Goal: Information Seeking & Learning: Check status

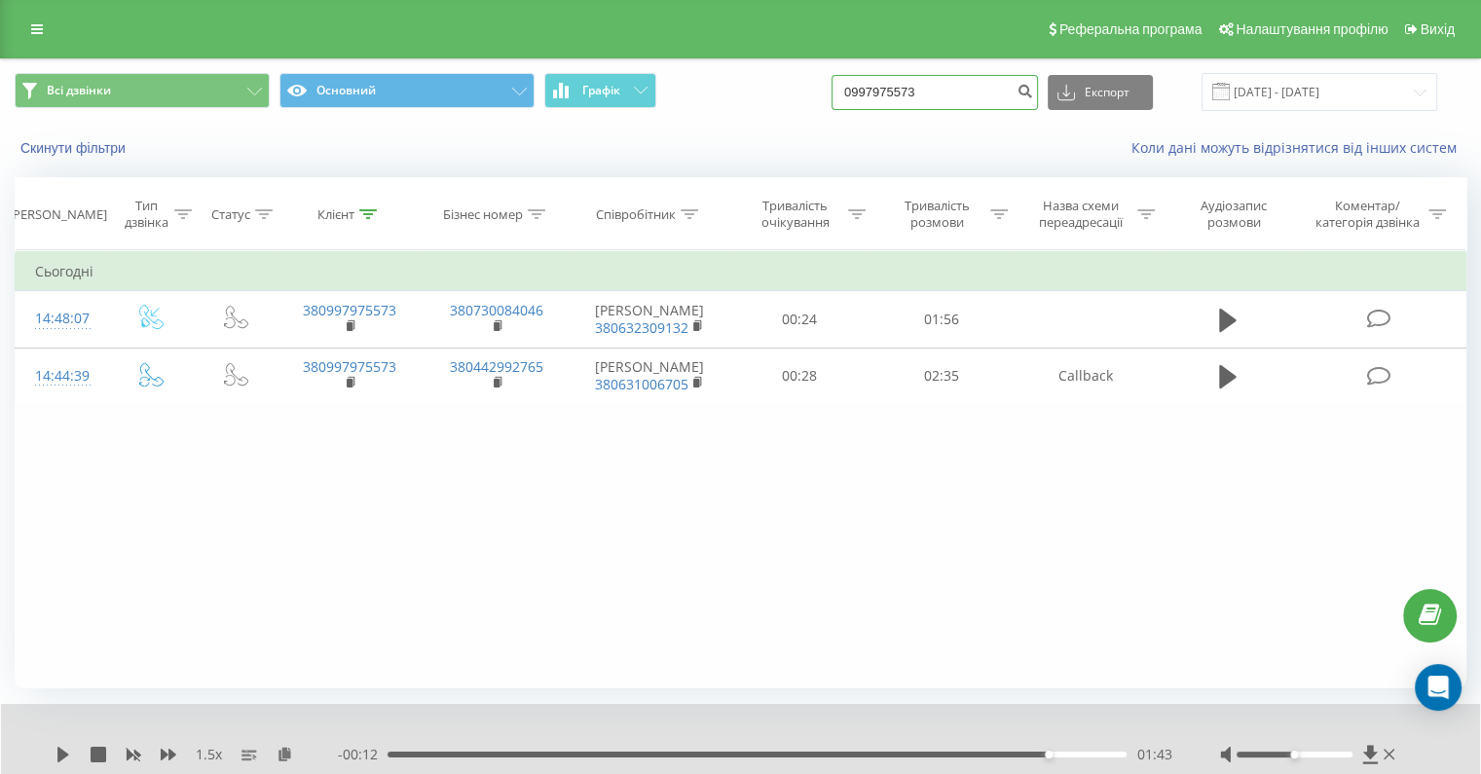
drag, startPoint x: 0, startPoint y: 0, endPoint x: 963, endPoint y: 90, distance: 966.9
click at [958, 93] on input "0997975573" at bounding box center [934, 92] width 206 height 35
drag, startPoint x: 966, startPoint y: 92, endPoint x: 801, endPoint y: 102, distance: 164.8
click at [801, 102] on div "Всі дзвінки Основний Графік 0997975573 Експорт .csv .xls .xlsx 21.05.2025 - 21.…" at bounding box center [740, 92] width 1451 height 38
drag, startPoint x: 984, startPoint y: 94, endPoint x: 857, endPoint y: 91, distance: 127.6
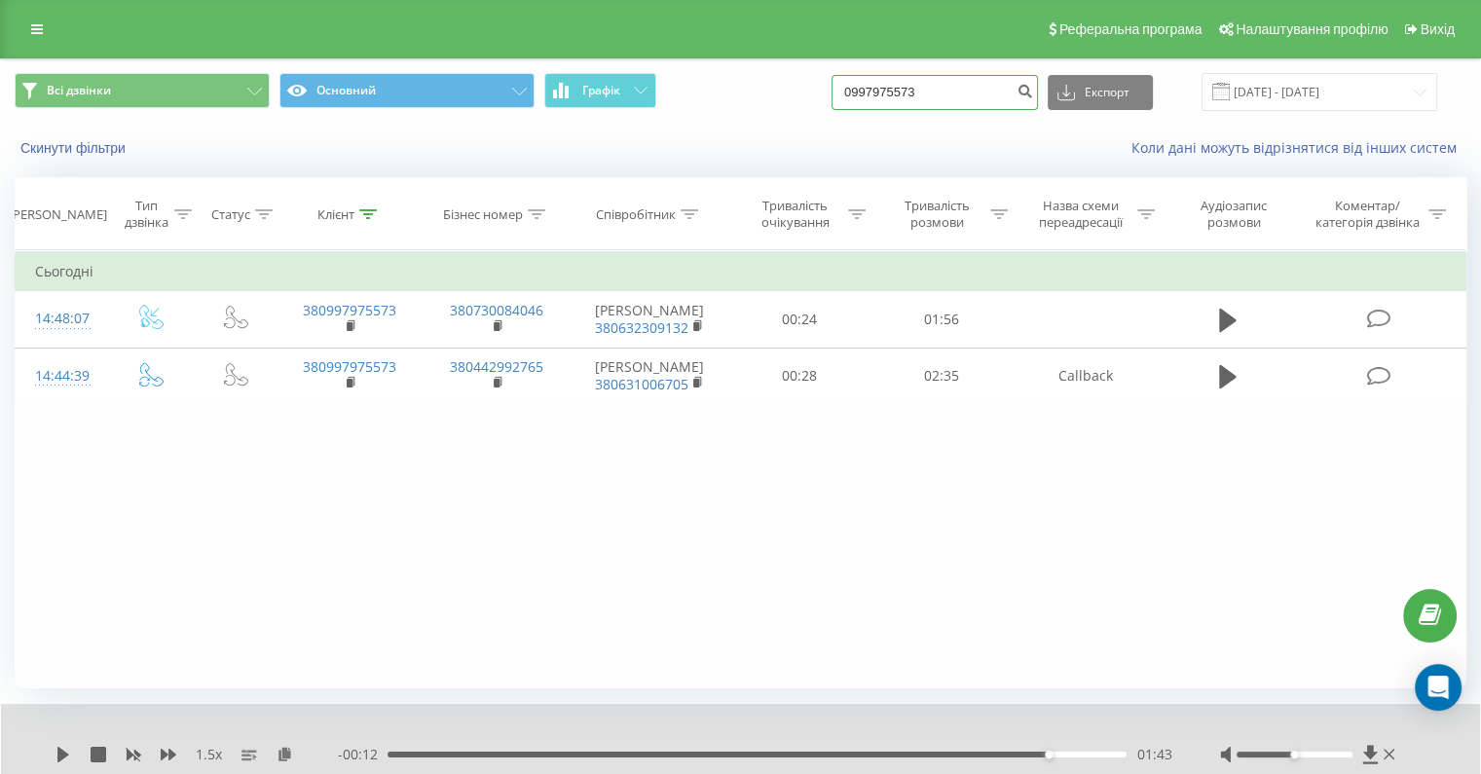
click at [857, 91] on div "Всі дзвінки Основний Графік 0997975573 Експорт .csv .xls .xlsx 21.05.2025 - 21.…" at bounding box center [740, 92] width 1451 height 38
paste input "380981329035"
click at [903, 93] on input "380981329035" at bounding box center [934, 92] width 206 height 35
click at [902, 93] on input "380981329035" at bounding box center [934, 92] width 206 height 35
click at [897, 98] on input "380981329035" at bounding box center [934, 92] width 206 height 35
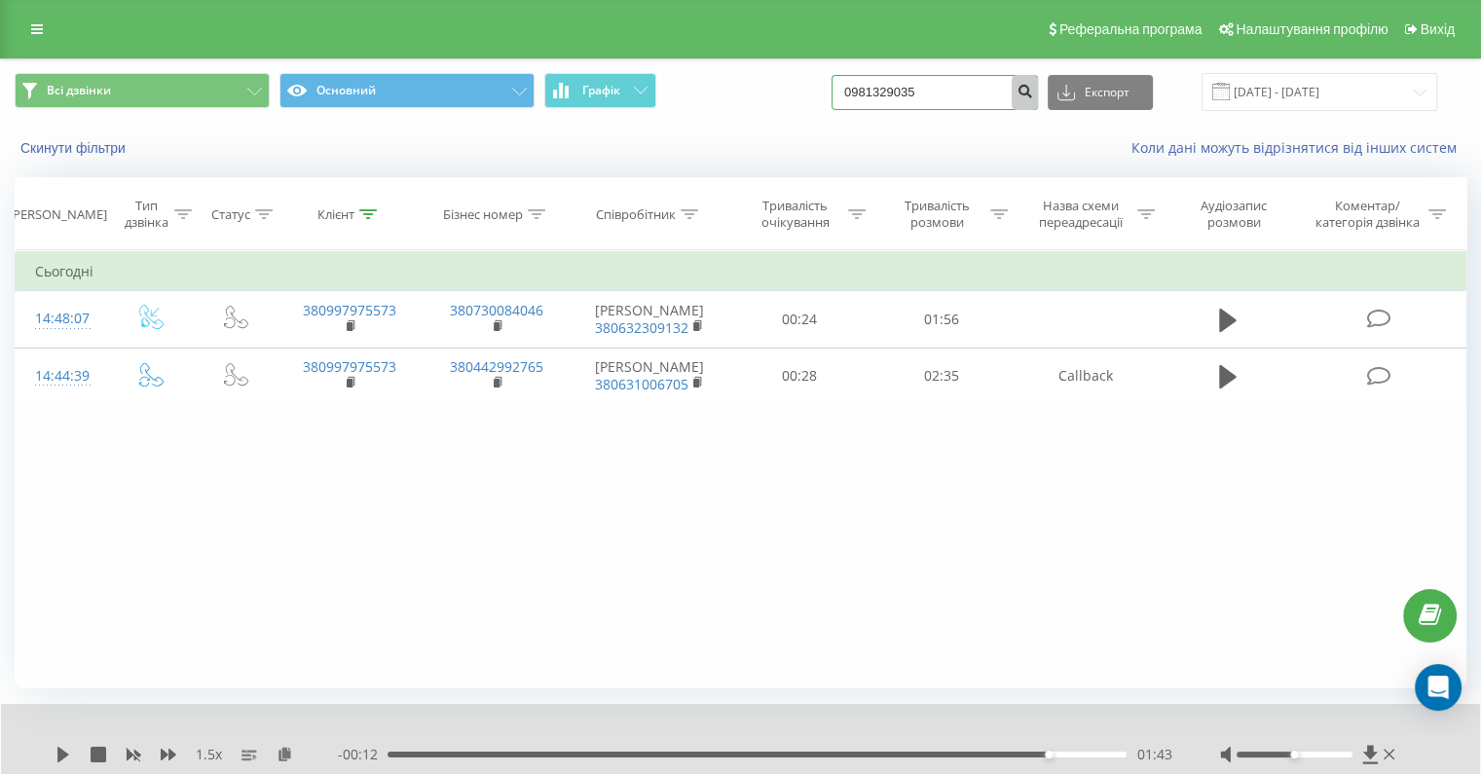
type input "0981329035"
click at [1038, 82] on button "submit" at bounding box center [1024, 92] width 26 height 35
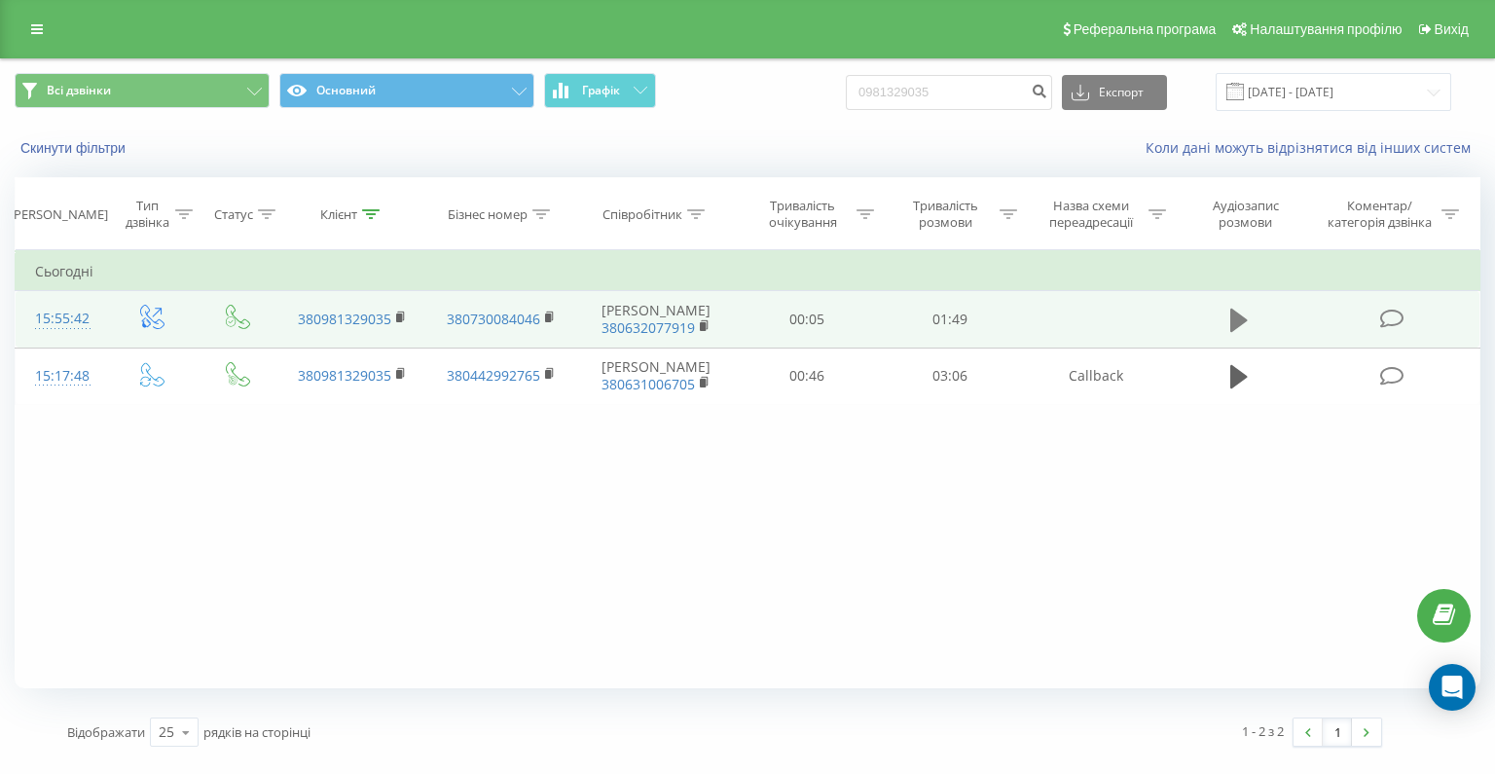
click at [1225, 312] on button at bounding box center [1239, 320] width 29 height 29
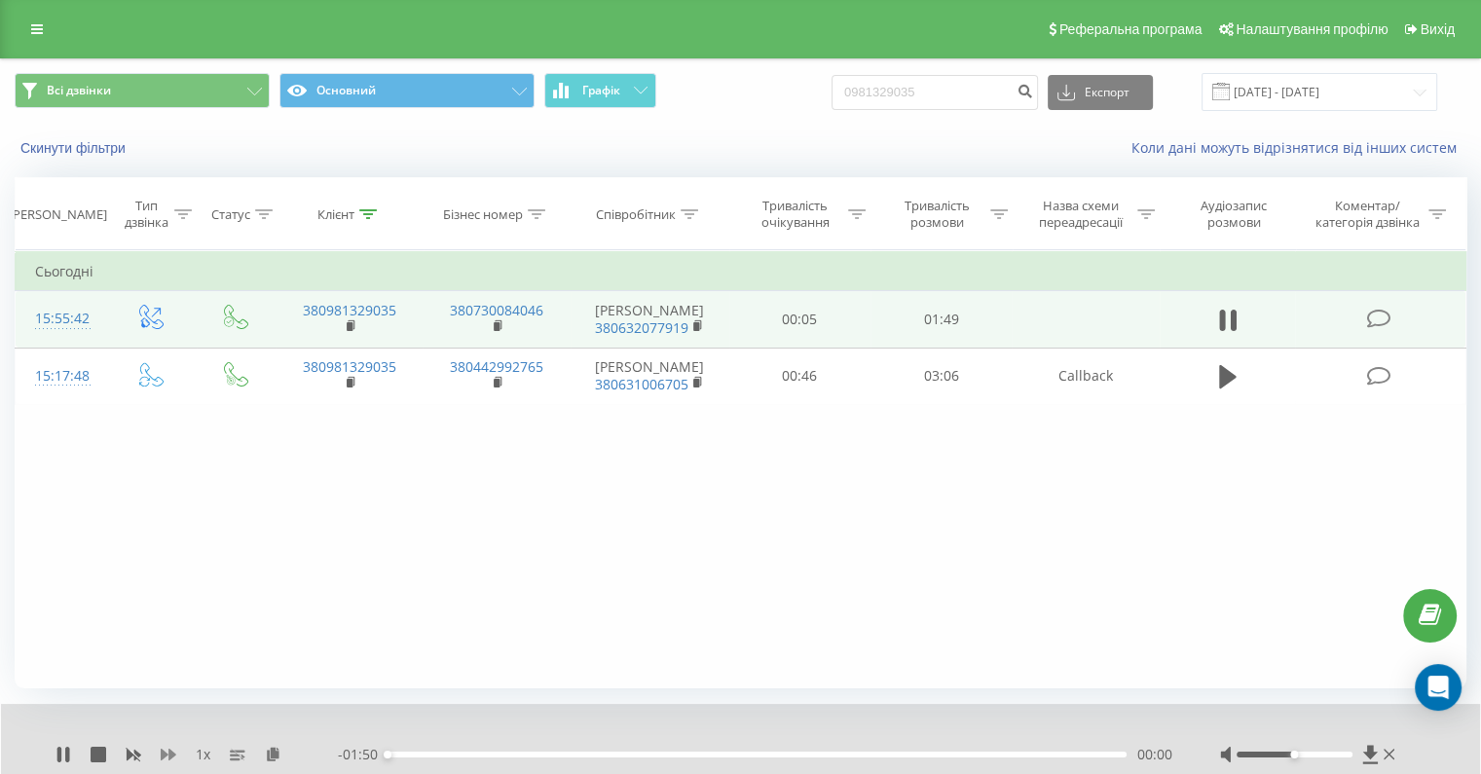
click at [174, 754] on icon at bounding box center [169, 755] width 16 height 12
click at [441, 753] on div "00:01" at bounding box center [756, 754] width 739 height 6
click at [448, 752] on div "00:15" at bounding box center [756, 754] width 739 height 6
click at [405, 754] on div "00:09" at bounding box center [756, 754] width 739 height 6
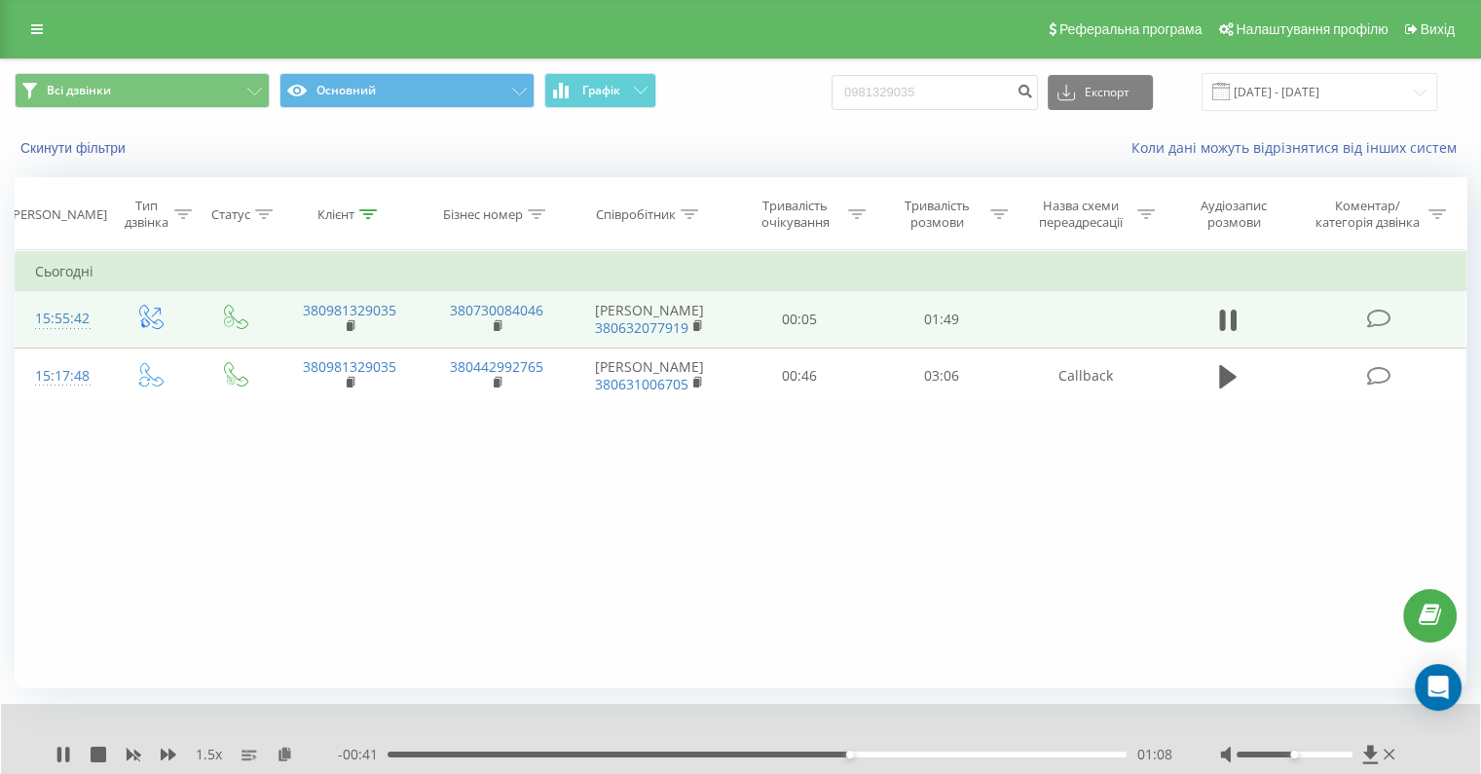
click at [885, 756] on div "- 00:41 01:08 01:08" at bounding box center [754, 754] width 833 height 19
click at [893, 751] on div "01:09" at bounding box center [756, 754] width 739 height 6
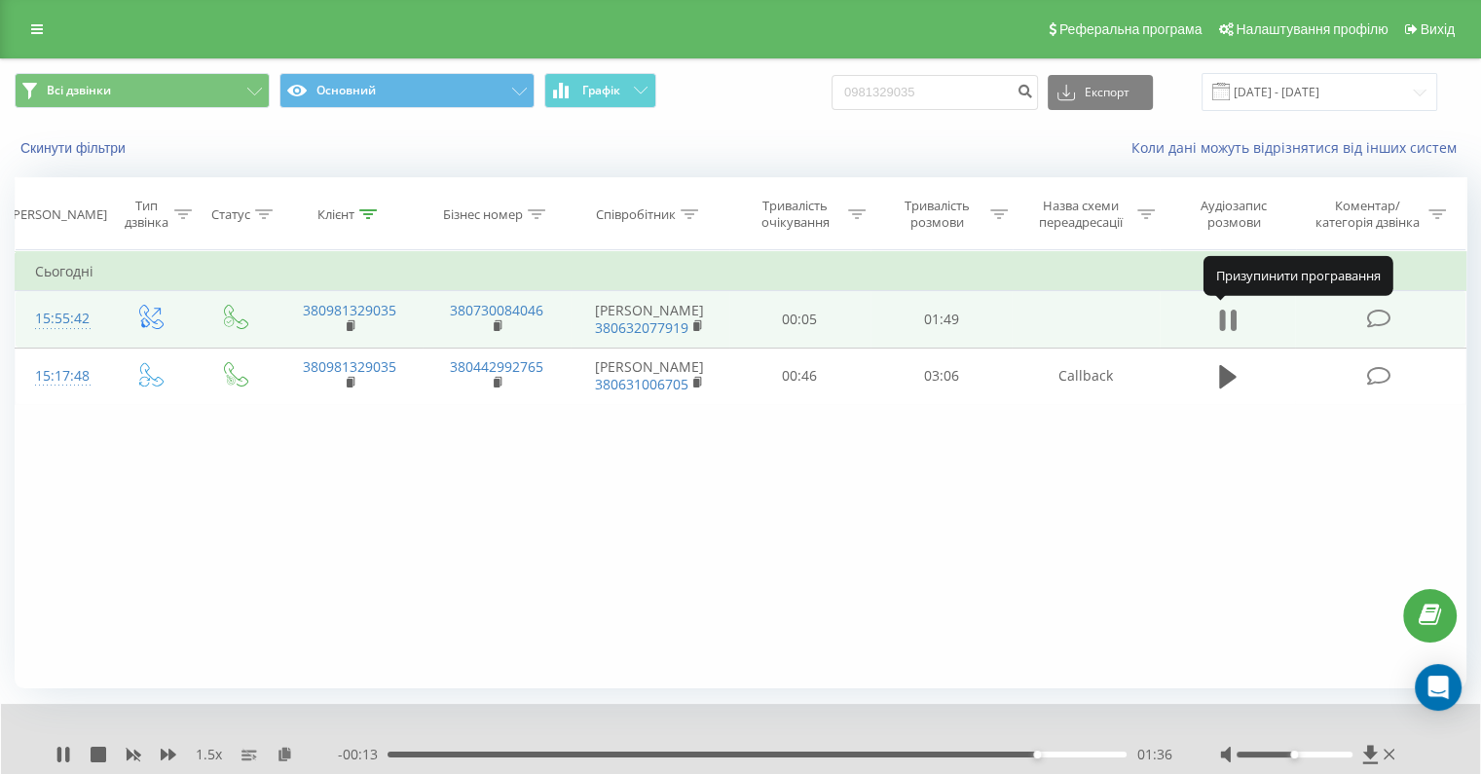
click at [1224, 313] on icon at bounding box center [1222, 320] width 6 height 21
